Goal: Task Accomplishment & Management: Manage account settings

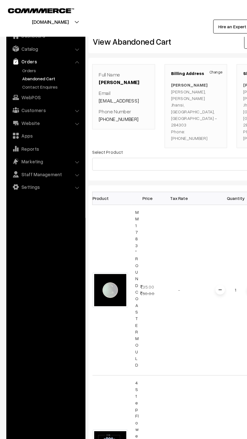
click at [14, 51] on img at bounding box center [12, 48] width 5 height 5
click at [16, 51] on link "Orders" at bounding box center [36, 48] width 60 height 9
click at [19, 59] on link "Orders" at bounding box center [41, 56] width 50 height 5
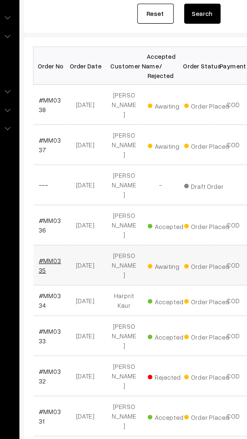
click at [80, 221] on link "#MM0335" at bounding box center [85, 226] width 12 height 10
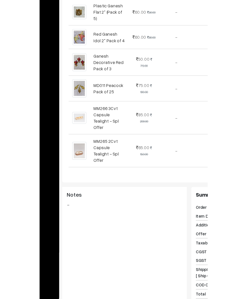
scroll to position [181, 0]
